Goal: Task Accomplishment & Management: Manage account settings

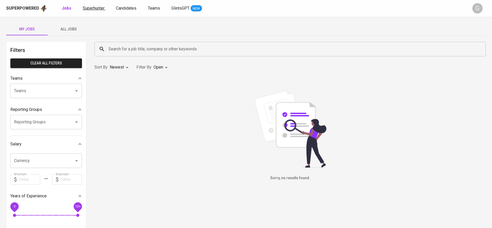
click at [90, 10] on span "Superhunter" at bounding box center [94, 8] width 22 height 5
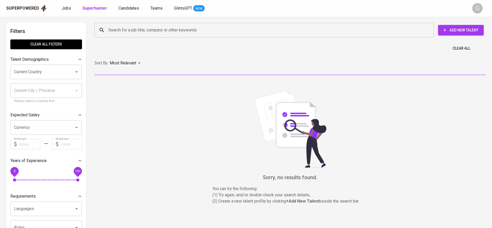
click at [134, 28] on input "Search for a job title, company or other keywords" at bounding box center [265, 30] width 317 height 10
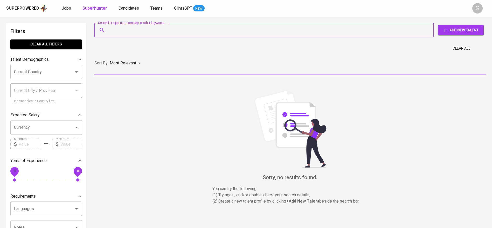
paste input "[EMAIL_ADDRESS][DOMAIN_NAME]"
type input "[EMAIL_ADDRESS][DOMAIN_NAME]"
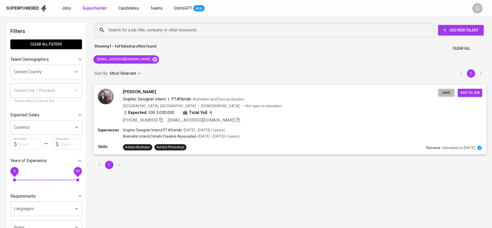
click at [450, 94] on span "Save" at bounding box center [446, 93] width 11 height 6
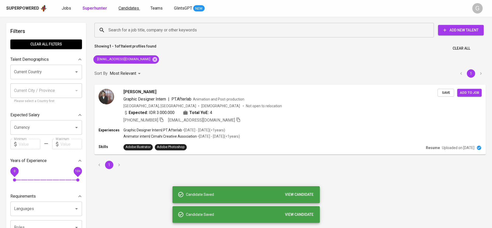
click at [128, 10] on link "Candidates" at bounding box center [130, 8] width 22 height 6
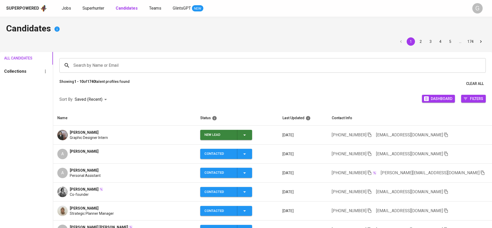
click at [248, 134] on icon "button" at bounding box center [245, 135] width 6 height 6
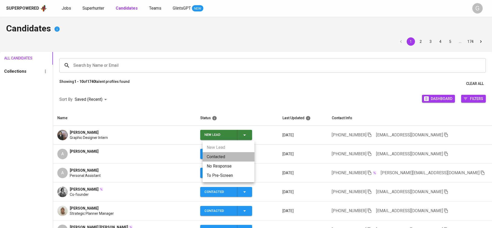
click at [231, 154] on li "Contacted" at bounding box center [229, 156] width 52 height 9
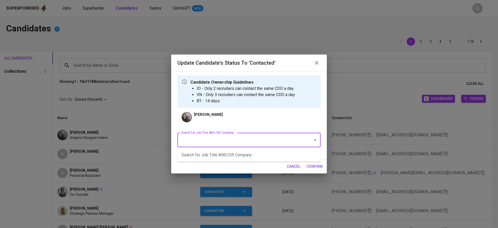
click at [274, 139] on input "Search for Job Title AND/OR Company" at bounding box center [242, 140] width 124 height 10
click at [238, 155] on li "Product Designer (Allied Container Group)" at bounding box center [248, 154] width 143 height 9
type input "product designer"
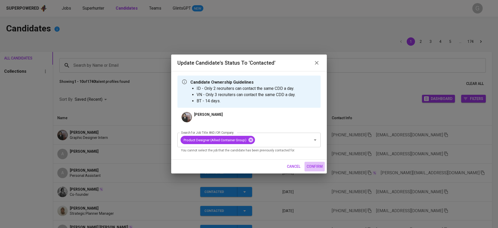
click at [313, 164] on span "confirm" at bounding box center [315, 166] width 16 height 6
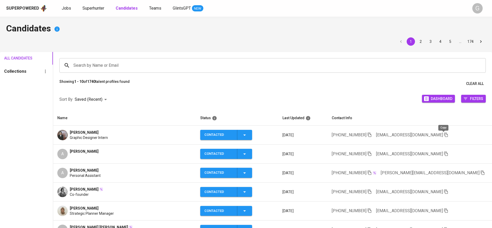
click at [444, 134] on icon "button" at bounding box center [446, 135] width 4 height 4
click at [97, 8] on span "Superhunter" at bounding box center [93, 8] width 22 height 5
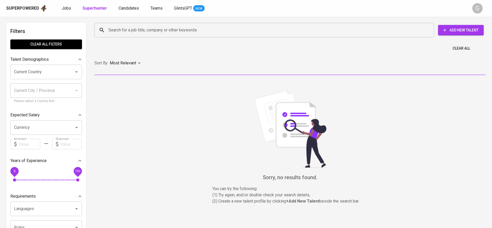
click at [127, 32] on input "Search for a job title, company or other keywords" at bounding box center [265, 30] width 317 height 10
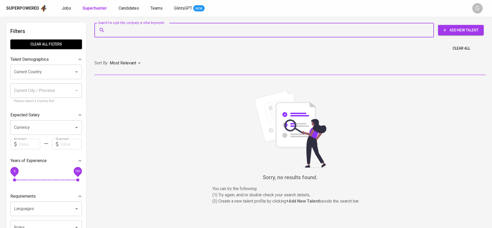
paste input "[EMAIL_ADDRESS][DOMAIN_NAME]"
type input "[EMAIL_ADDRESS][DOMAIN_NAME]"
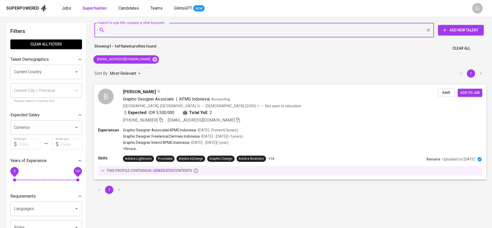
click at [444, 94] on span "Save" at bounding box center [446, 93] width 11 height 6
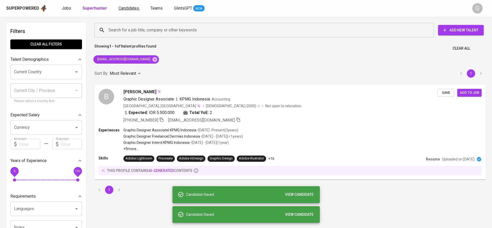
click at [123, 7] on span "Candidates" at bounding box center [129, 8] width 20 height 5
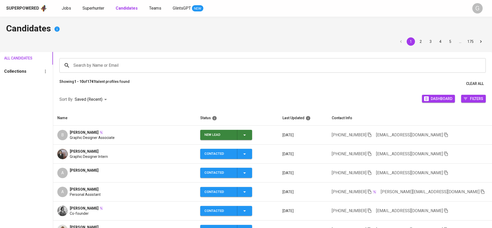
click at [245, 133] on icon "button" at bounding box center [245, 135] width 6 height 6
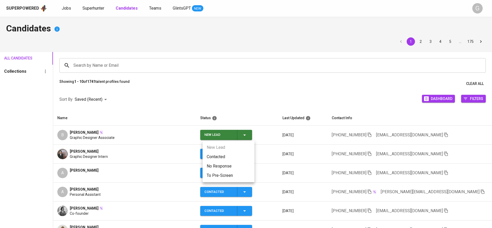
click at [235, 155] on li "Contacted" at bounding box center [229, 156] width 52 height 9
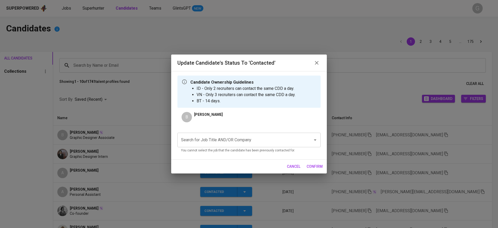
click at [277, 136] on input "Search for Job Title AND/OR Company" at bounding box center [242, 140] width 124 height 10
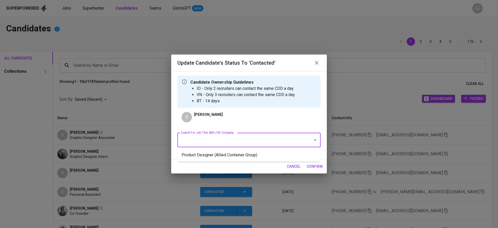
click at [266, 150] on li "Product Designer (Allied Container Group)" at bounding box center [248, 154] width 143 height 9
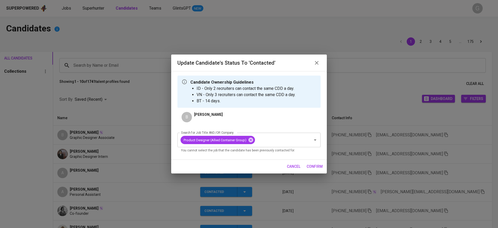
click at [315, 166] on span "confirm" at bounding box center [315, 166] width 16 height 6
